Goal: Task Accomplishment & Management: Manage account settings

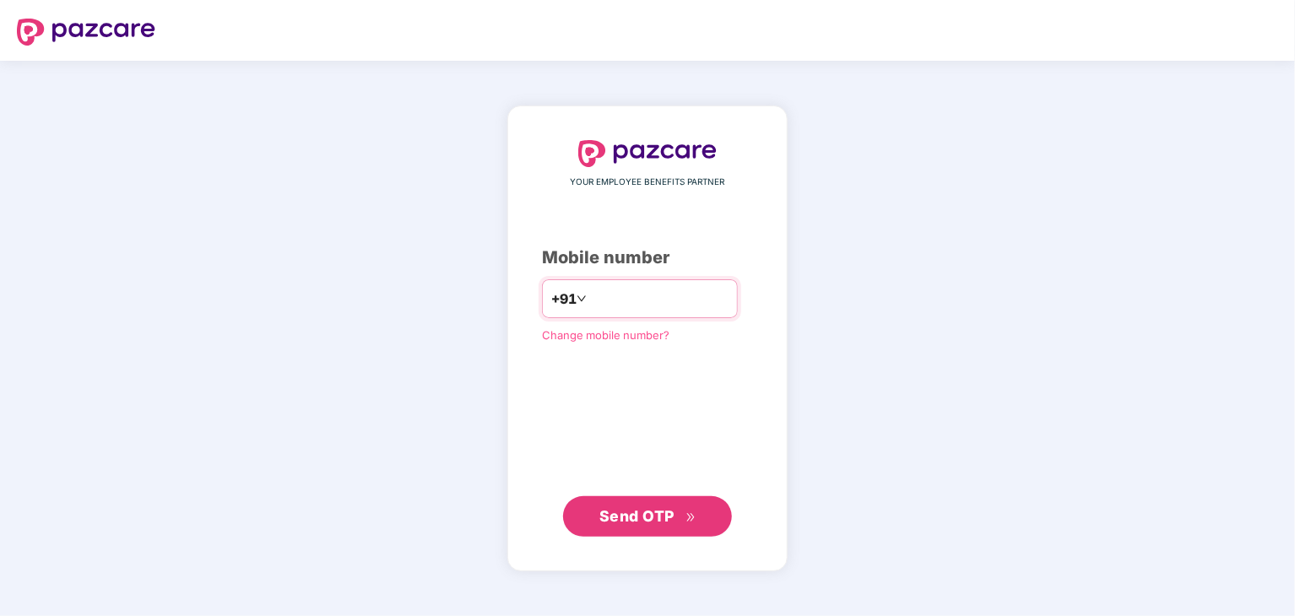
click at [707, 302] on input "number" at bounding box center [659, 298] width 138 height 27
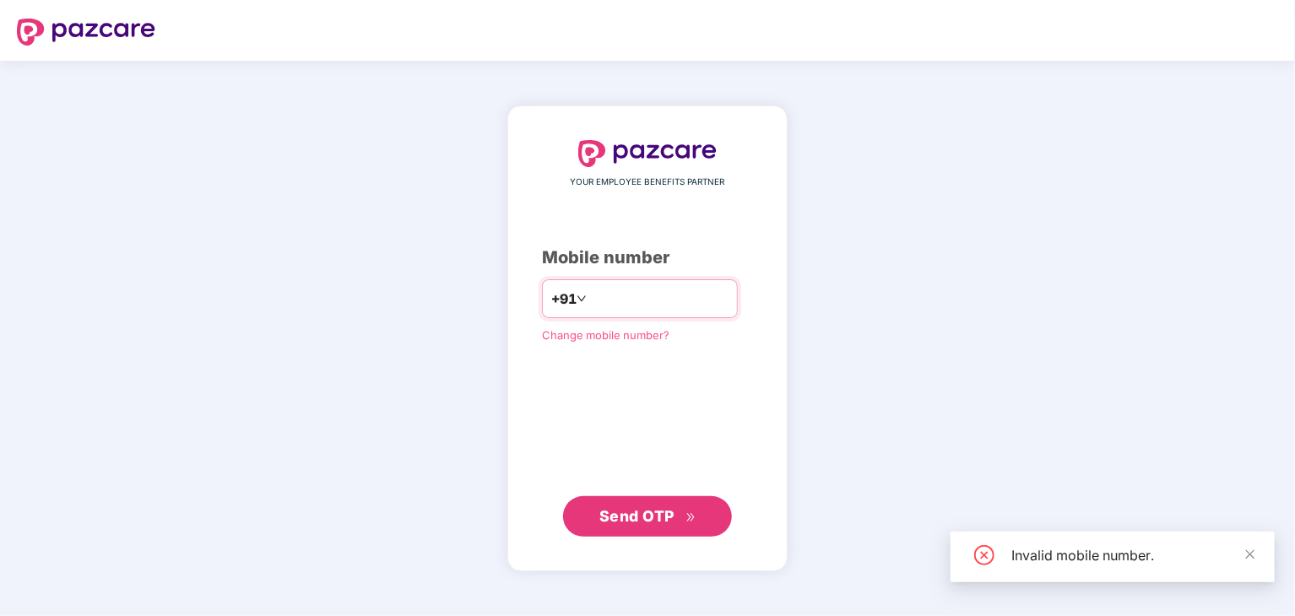
click at [707, 302] on input "*********" at bounding box center [659, 298] width 138 height 27
type input "**********"
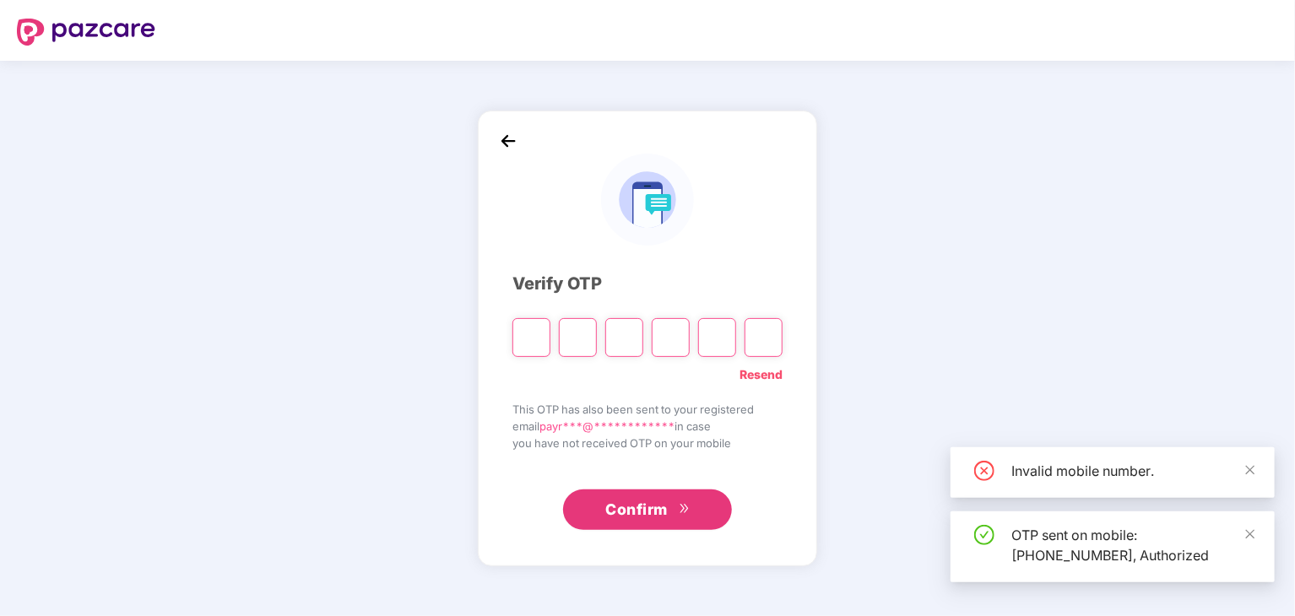
click at [535, 349] on input "Please enter verification code. Digit 1" at bounding box center [531, 337] width 38 height 39
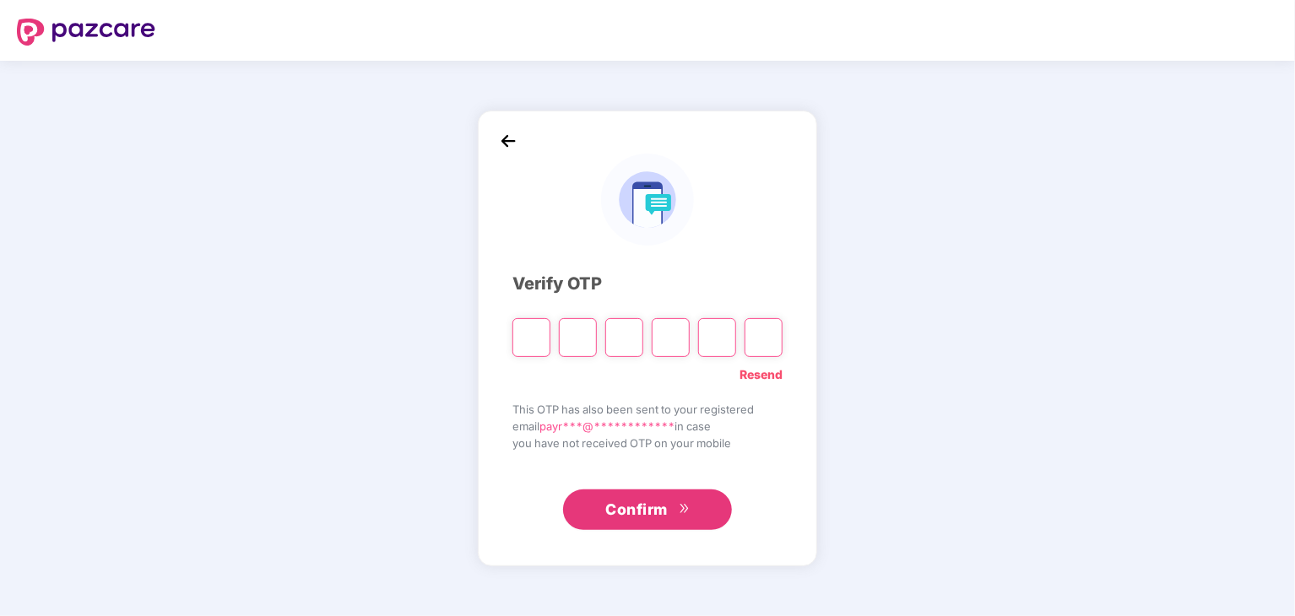
type input "*"
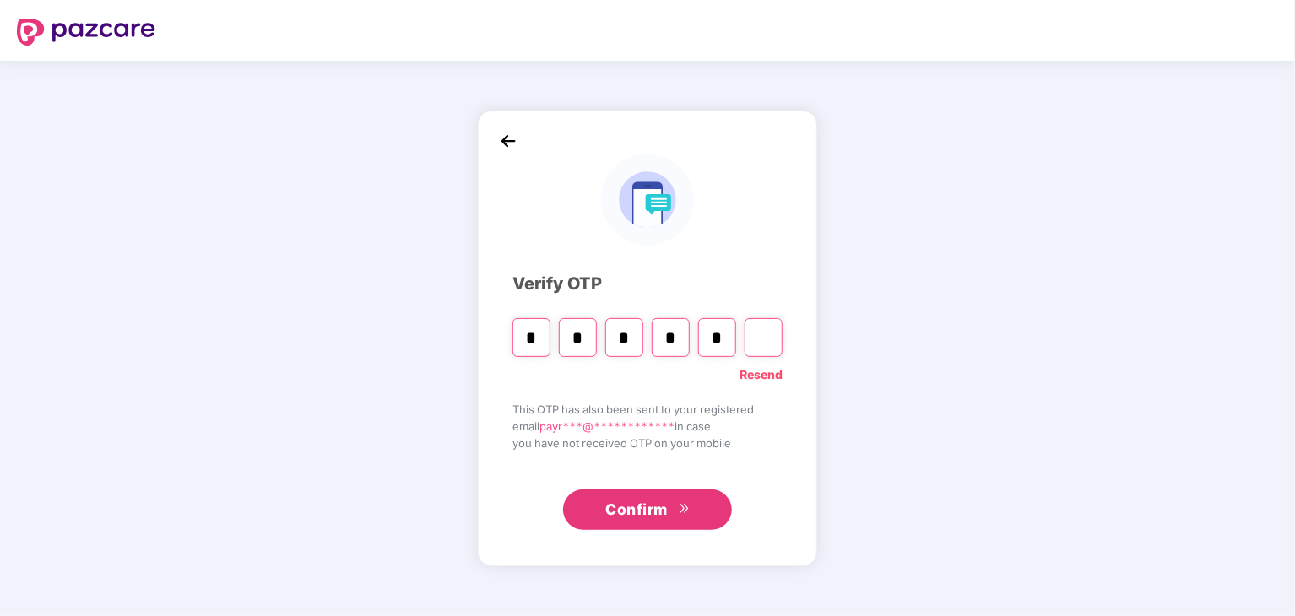
type input "*"
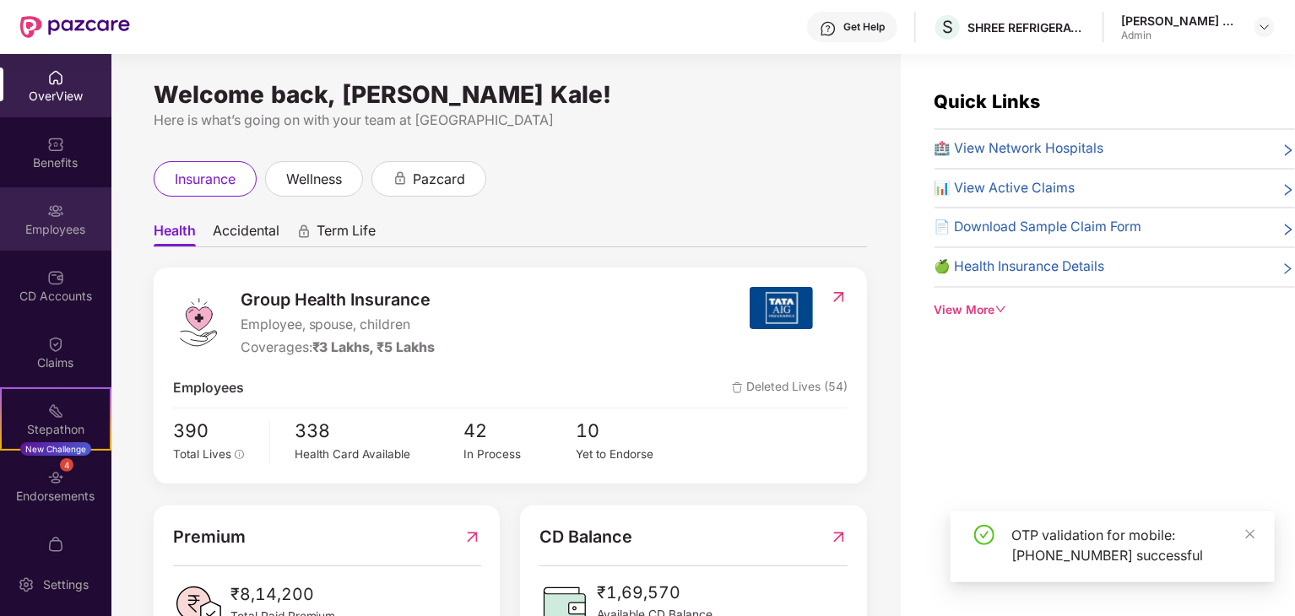
click at [41, 215] on div "Employees" at bounding box center [55, 218] width 111 height 63
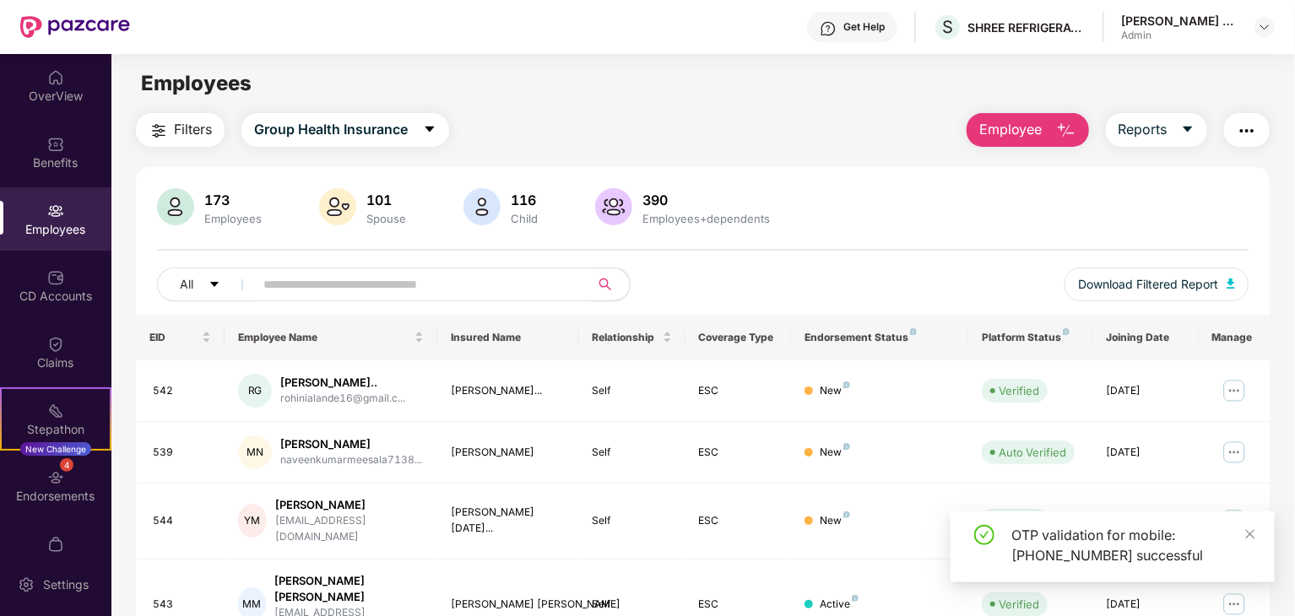
click at [294, 282] on input "text" at bounding box center [414, 284] width 303 height 25
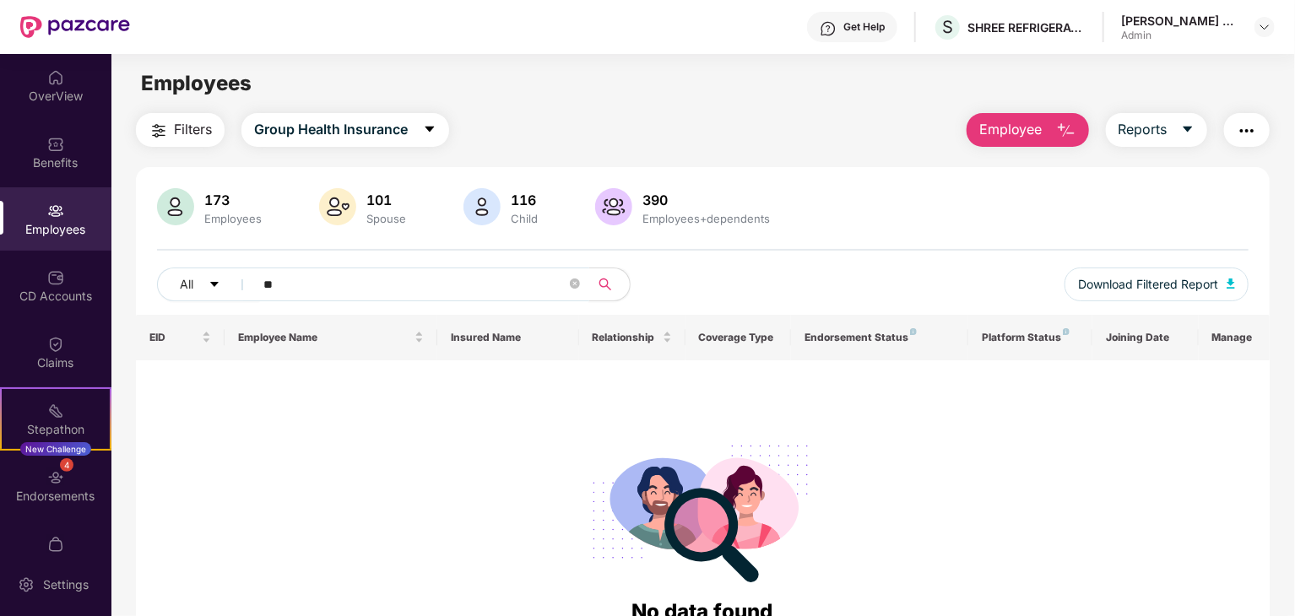
type input "*"
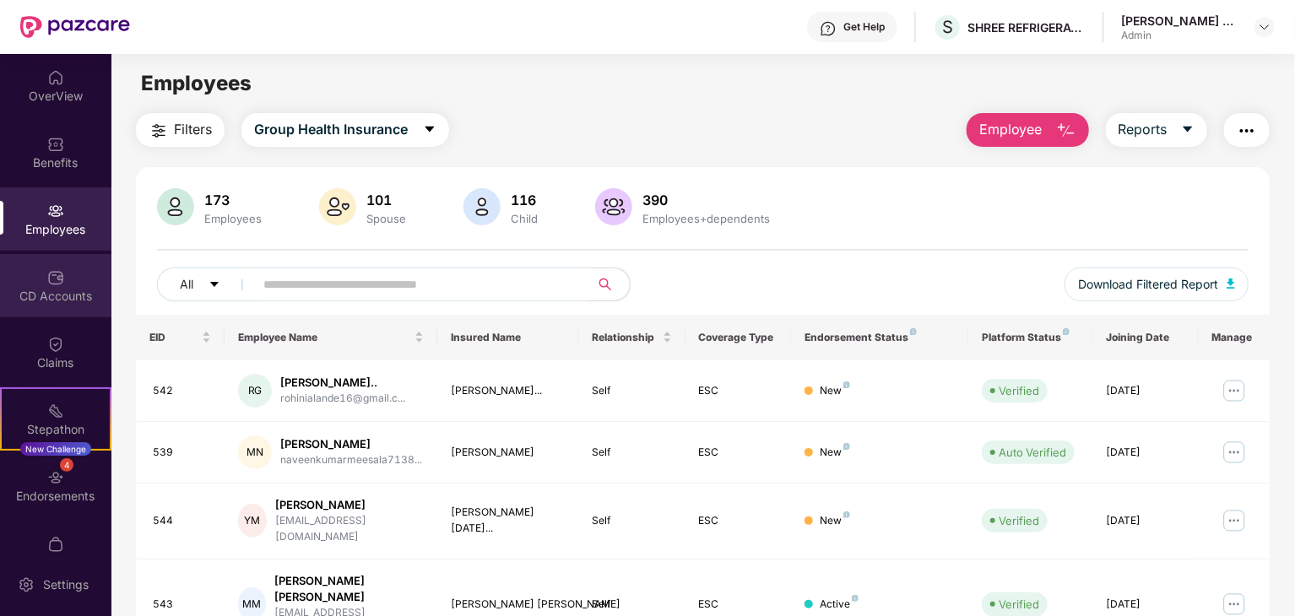
click at [34, 280] on div "CD Accounts" at bounding box center [55, 285] width 111 height 63
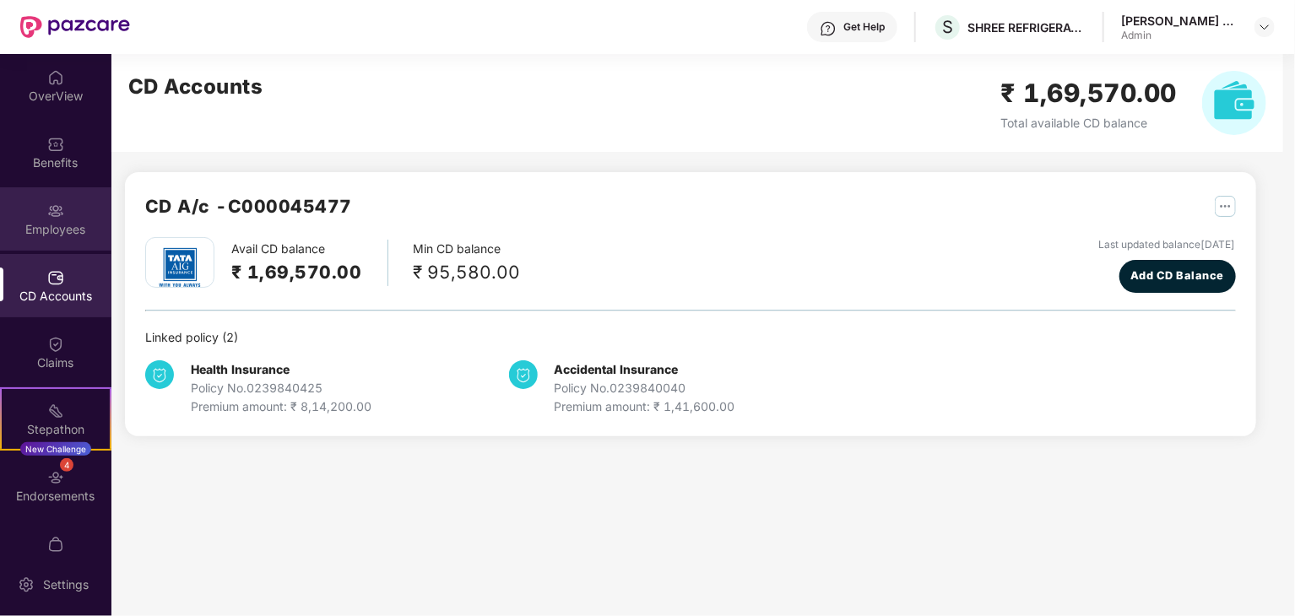
click at [77, 221] on div "Employees" at bounding box center [55, 229] width 111 height 17
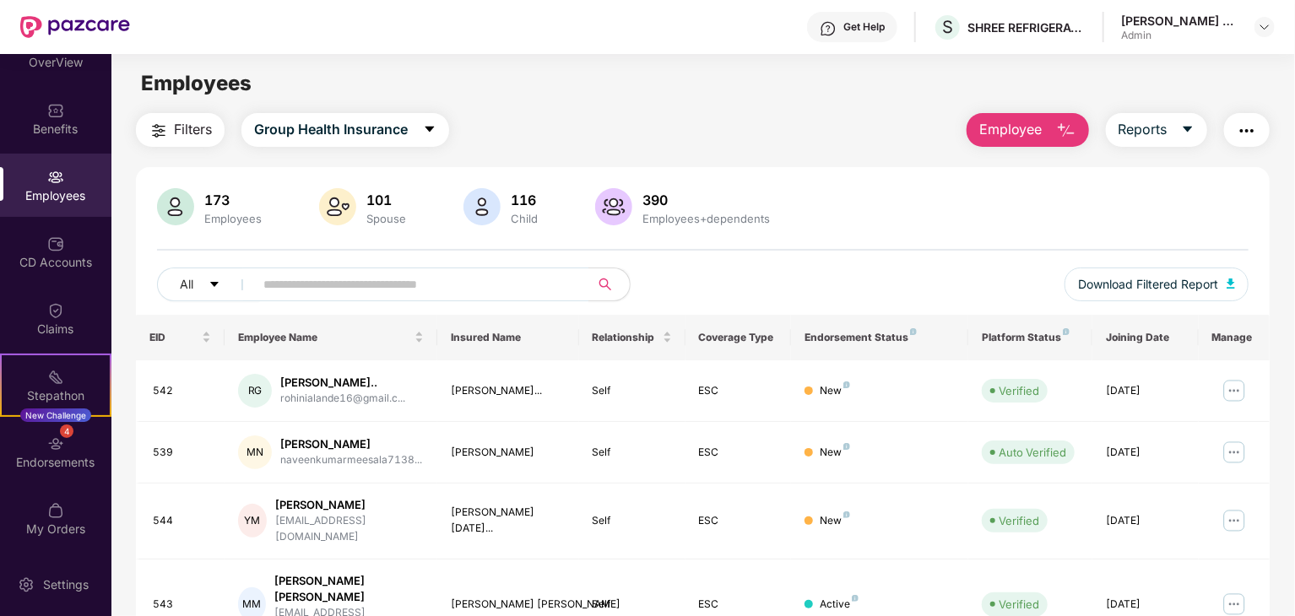
scroll to position [476, 0]
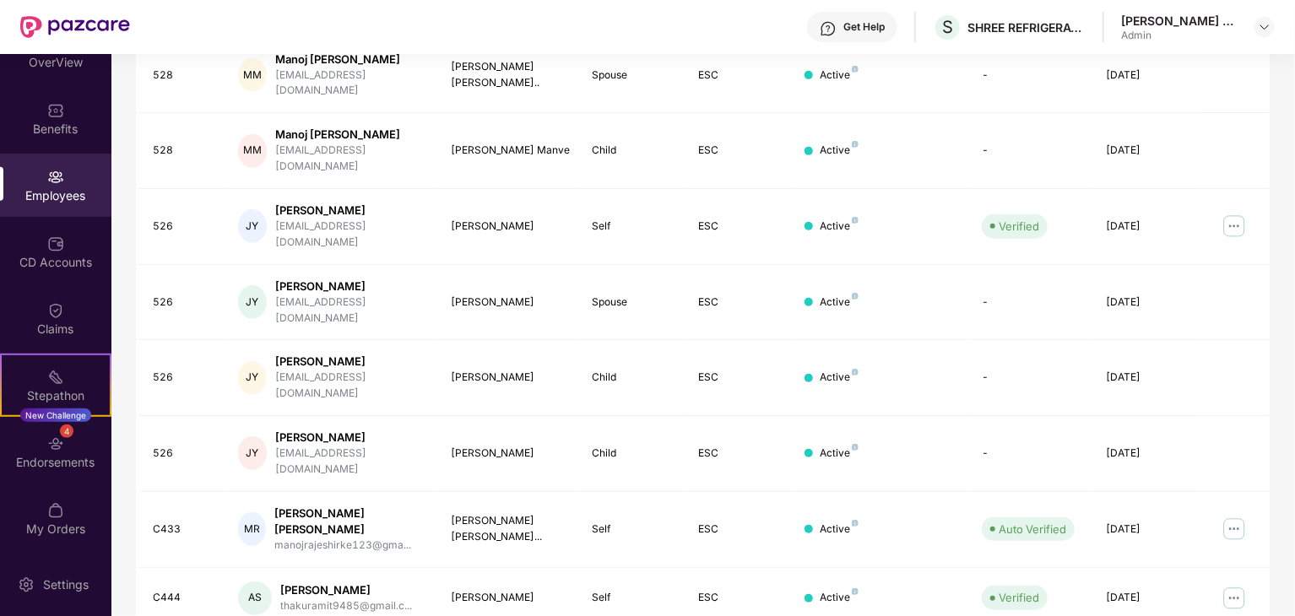
scroll to position [419, 0]
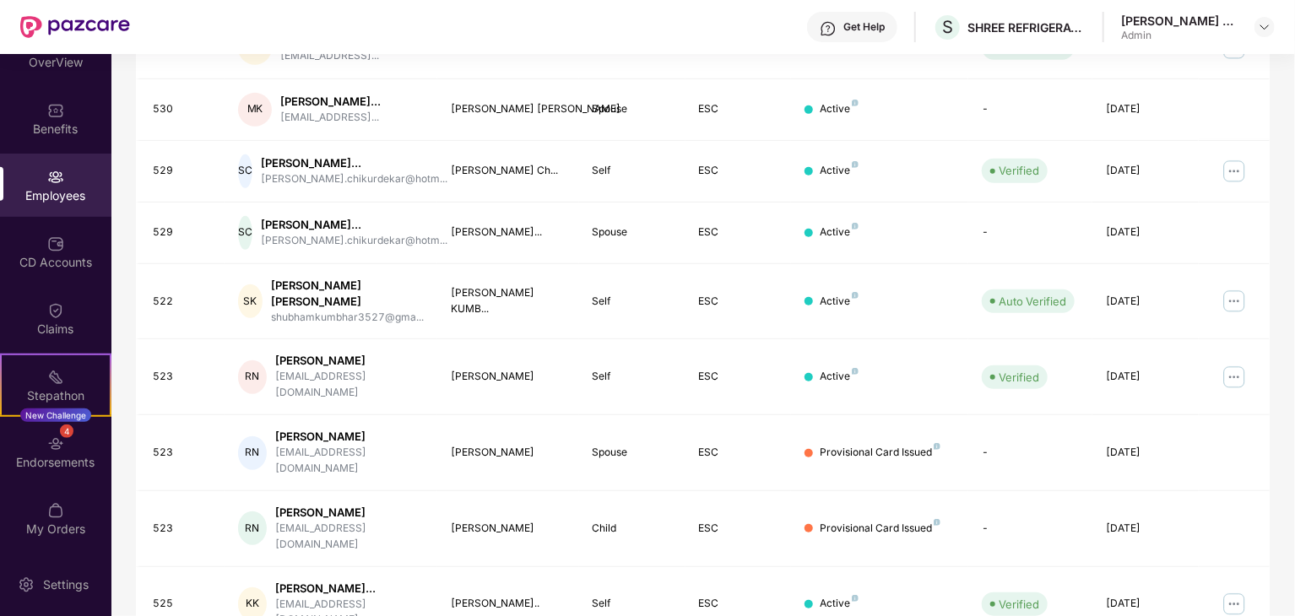
click at [1290, 506] on div "Filters Group Health Insurance Employee Reports 173 Employees 101 Spouse 116 Ch…" at bounding box center [702, 199] width 1183 height 1010
click at [1290, 158] on div "Filters Group Health Insurance Employee Reports 173 Employees 101 Spouse 116 Ch…" at bounding box center [702, 199] width 1183 height 1010
click at [1282, 275] on div "Filters Group Health Insurance Employee Reports 173 Employees 101 Spouse 116 Ch…" at bounding box center [702, 199] width 1183 height 1010
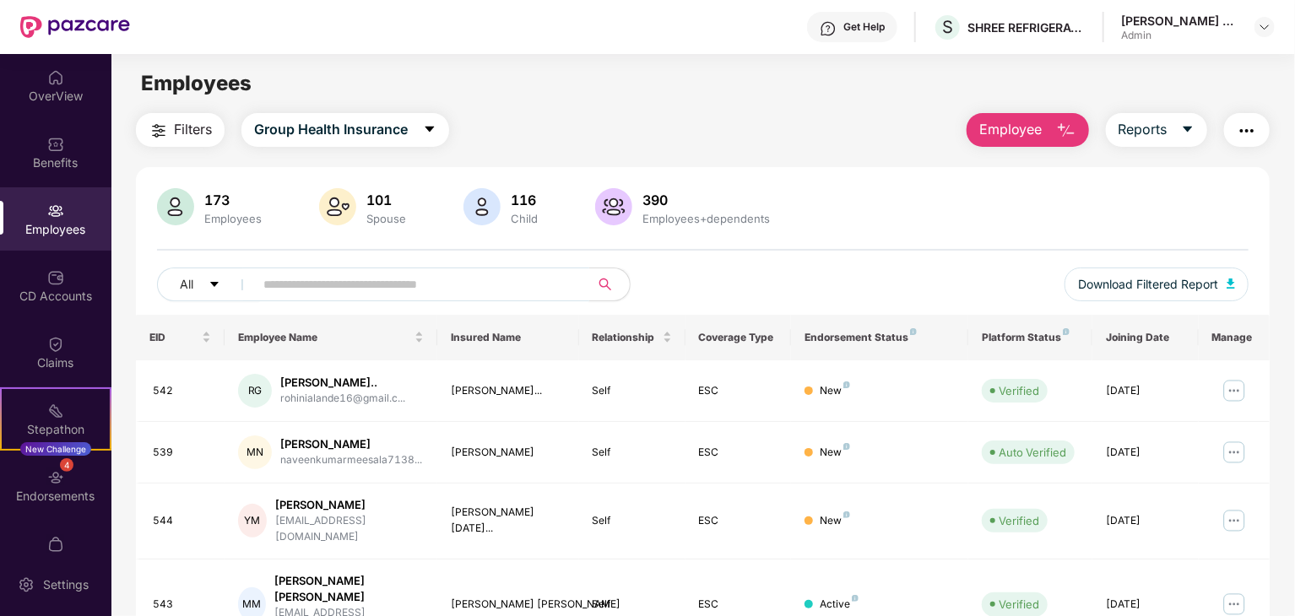
click at [300, 272] on input "text" at bounding box center [414, 284] width 303 height 25
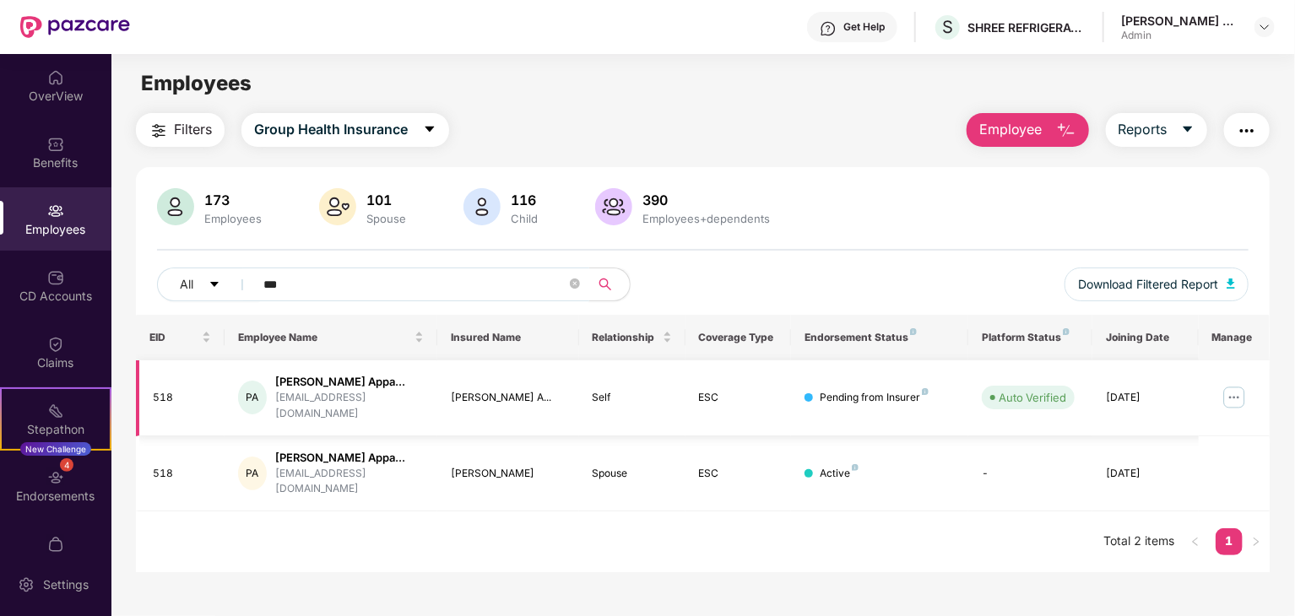
type input "***"
click at [1227, 389] on img at bounding box center [1234, 397] width 27 height 27
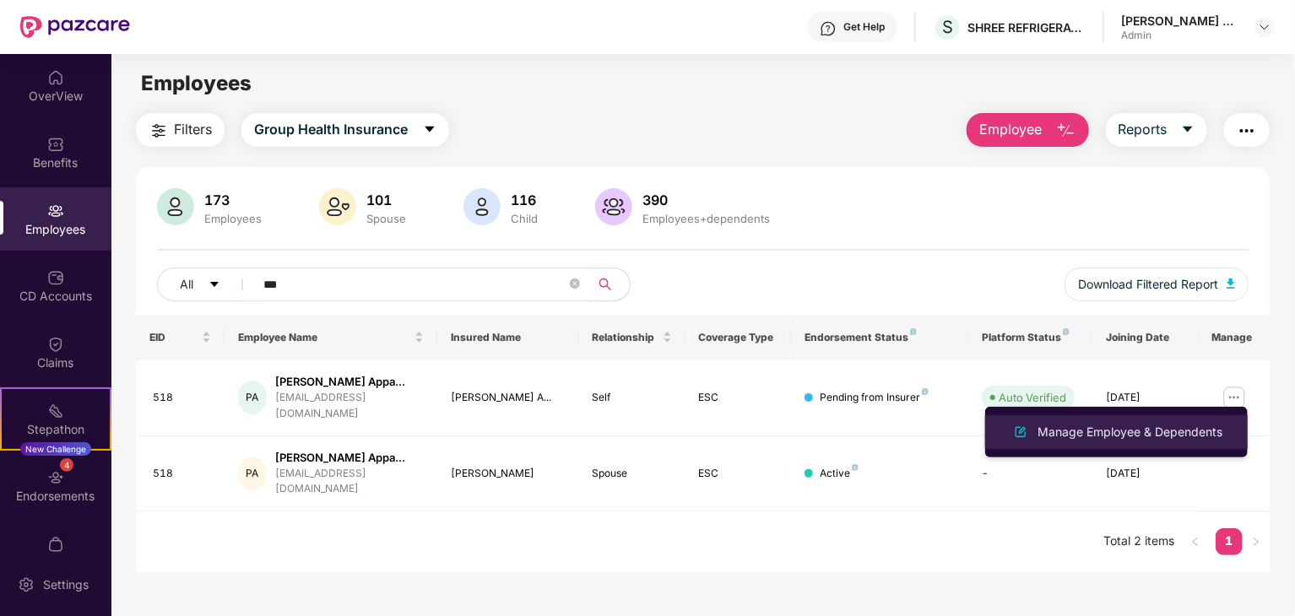
click at [1131, 432] on div "Manage Employee & Dependents" at bounding box center [1130, 432] width 192 height 19
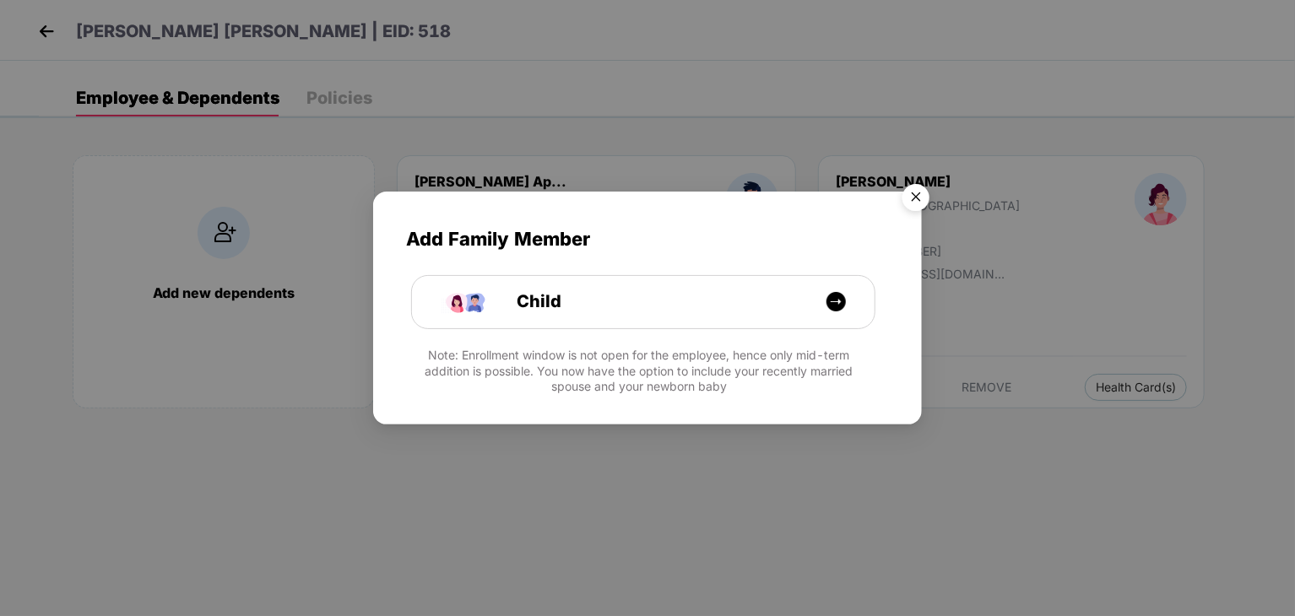
click at [931, 207] on img "Close" at bounding box center [915, 199] width 47 height 47
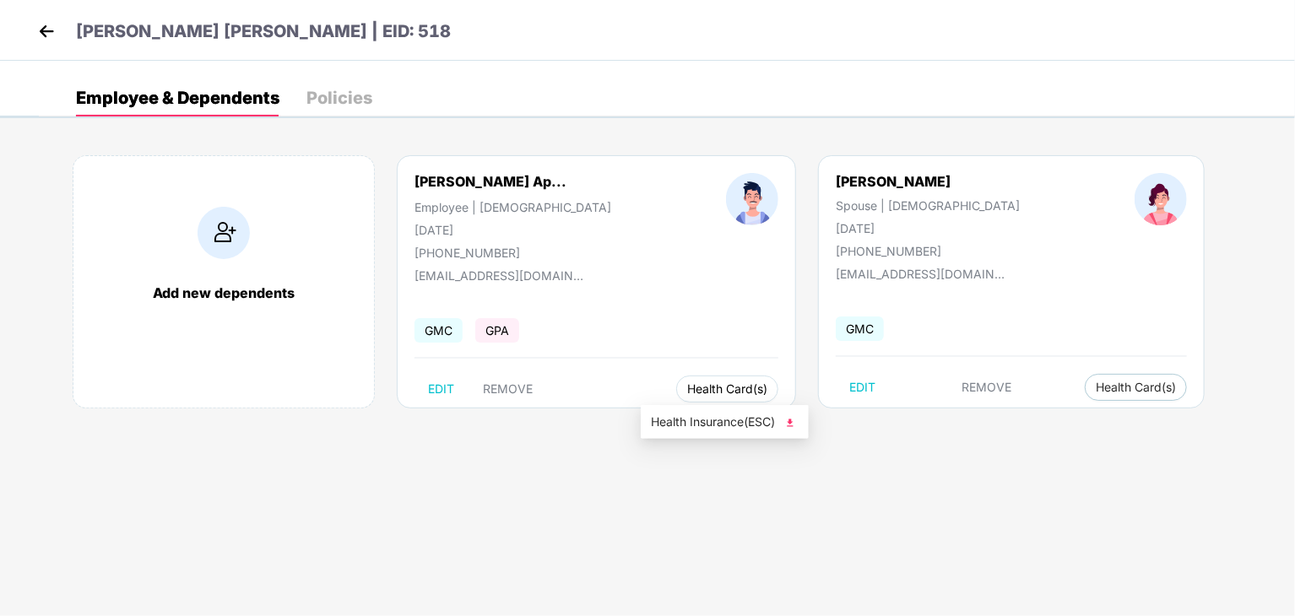
click at [683, 376] on button "Health Card(s)" at bounding box center [727, 389] width 102 height 27
click at [692, 409] on li "Health Insurance(ESC)" at bounding box center [725, 422] width 168 height 27
click at [1001, 399] on body "[PERSON_NAME] [PERSON_NAME] | EID: 518 Employee & Dependents Policies Add new d…" at bounding box center [647, 308] width 1295 height 616
click at [507, 604] on body "[PERSON_NAME] [PERSON_NAME] | EID: 518 Employee & Dependents Policies Add new d…" at bounding box center [647, 308] width 1295 height 616
